Goal: Navigation & Orientation: Find specific page/section

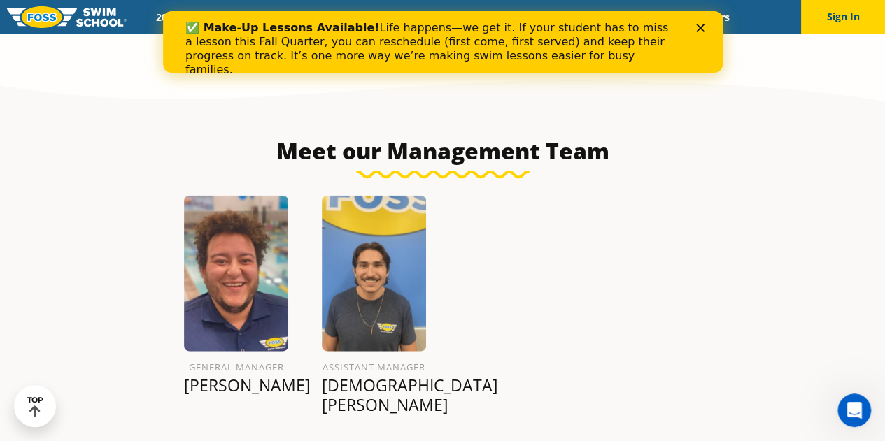
scroll to position [1528, 0]
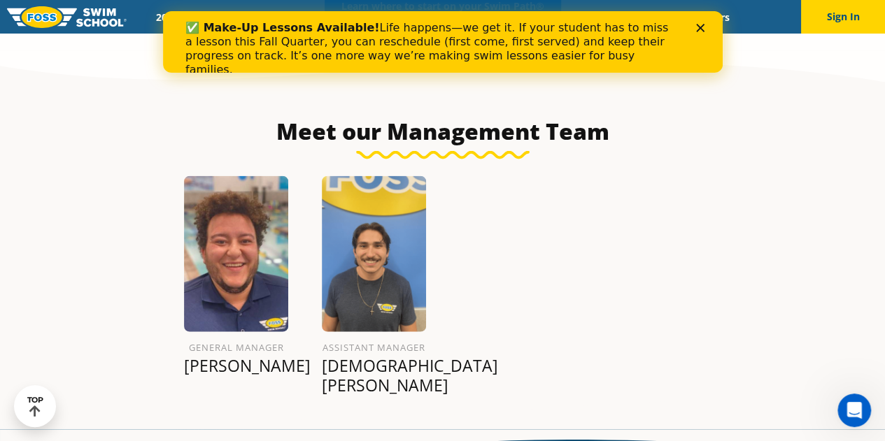
click at [701, 29] on polygon "Close" at bounding box center [699, 28] width 8 height 8
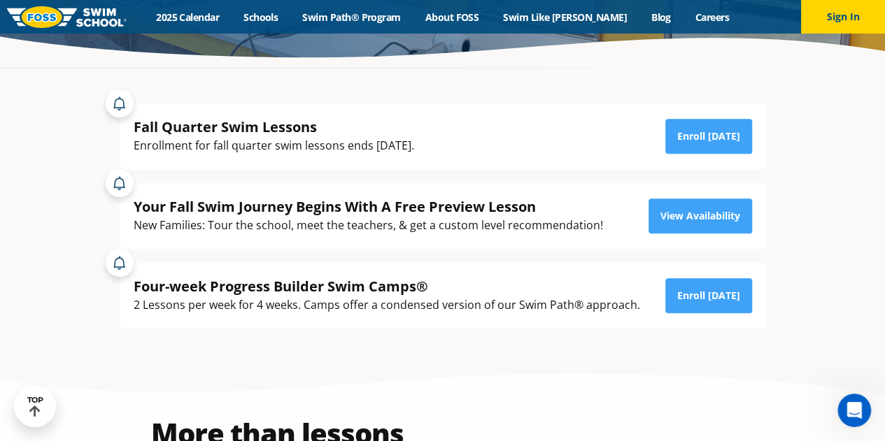
scroll to position [241, 0]
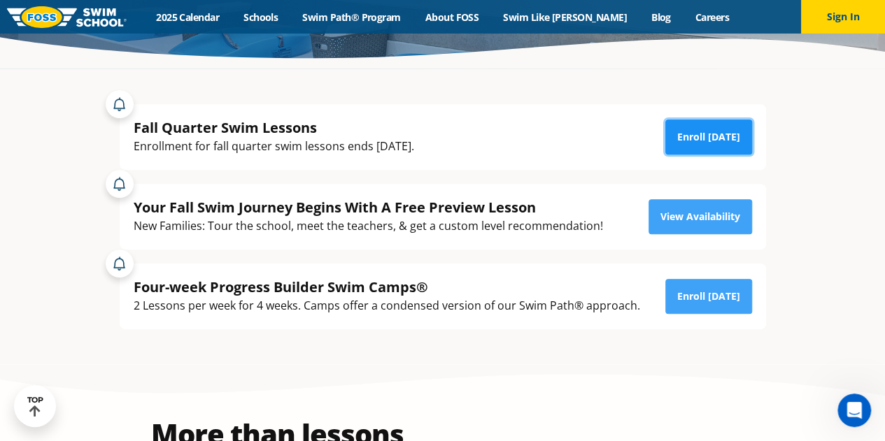
click at [718, 138] on link "Enroll Today" at bounding box center [708, 137] width 87 height 35
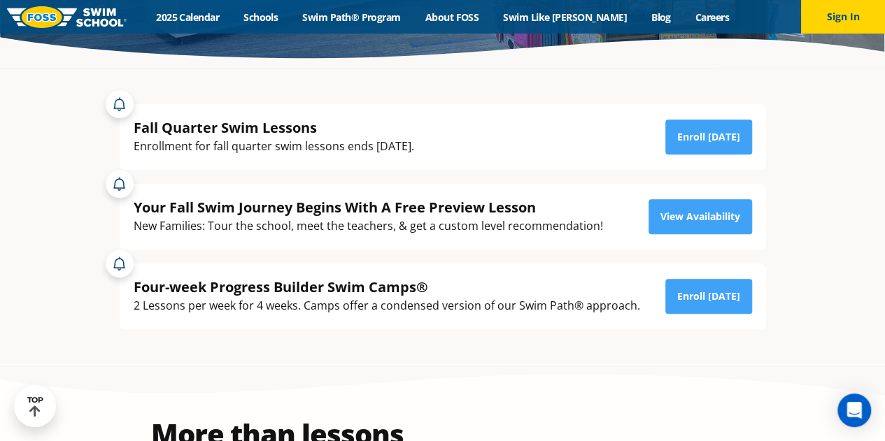
click at [407, 23] on div "Menu 2025 Calendar Schools Swim Path® Program About FOSS Swim Like Regan Blog C…" at bounding box center [442, 17] width 885 height 34
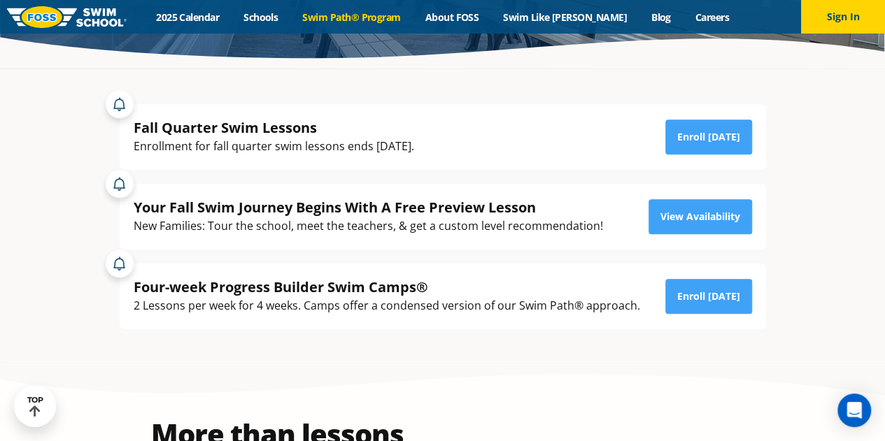
click at [390, 21] on link "Swim Path® Program" at bounding box center [351, 16] width 122 height 13
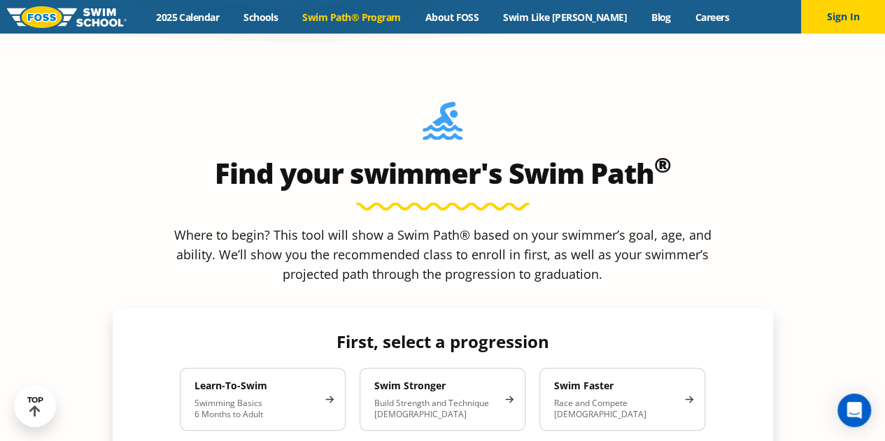
scroll to position [1082, 0]
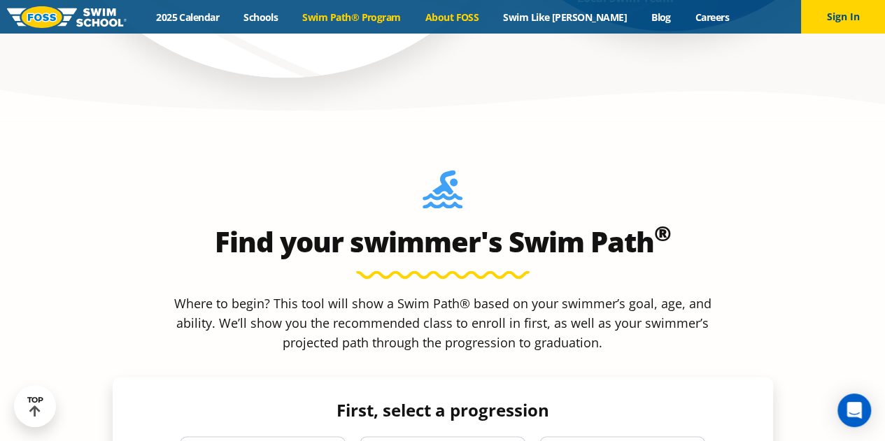
click at [482, 20] on link "About FOSS" at bounding box center [452, 16] width 78 height 13
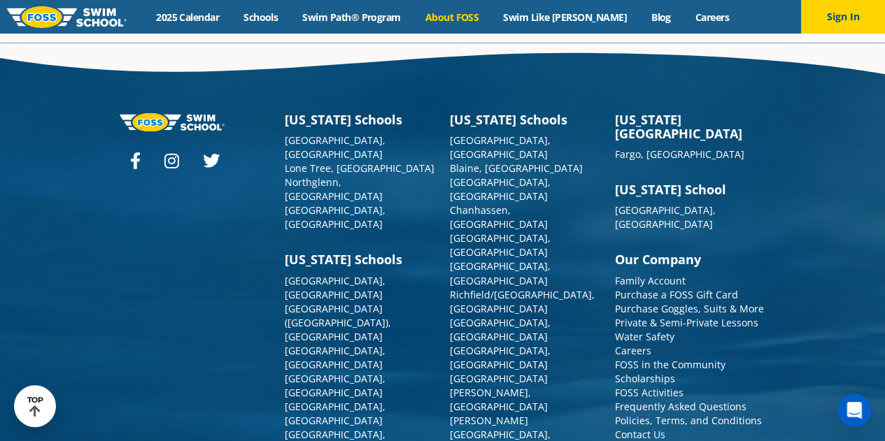
scroll to position [3666, 0]
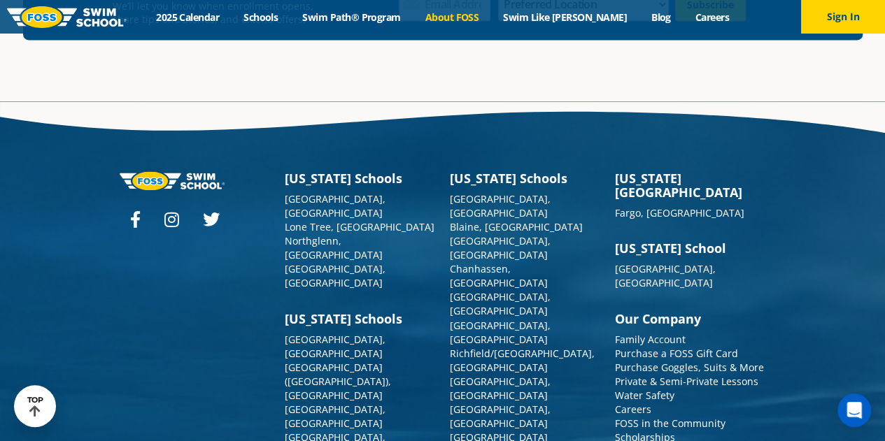
scroll to position [3686, 0]
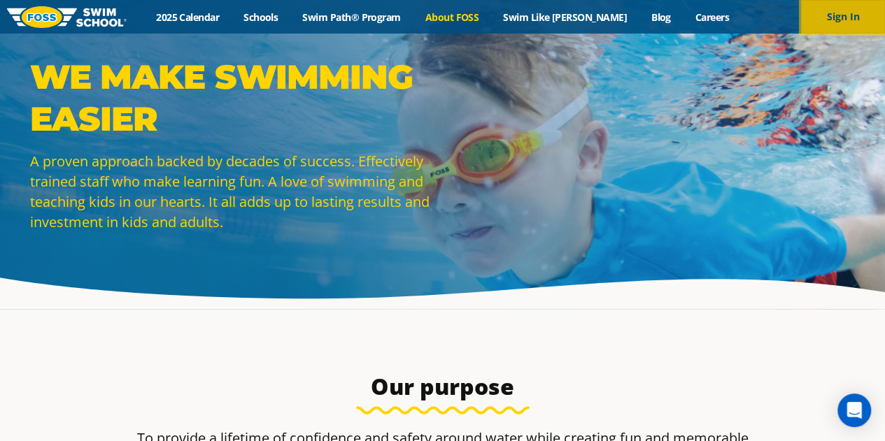
click at [854, 22] on button "Sign In" at bounding box center [843, 17] width 84 height 34
